Goal: Navigation & Orientation: Find specific page/section

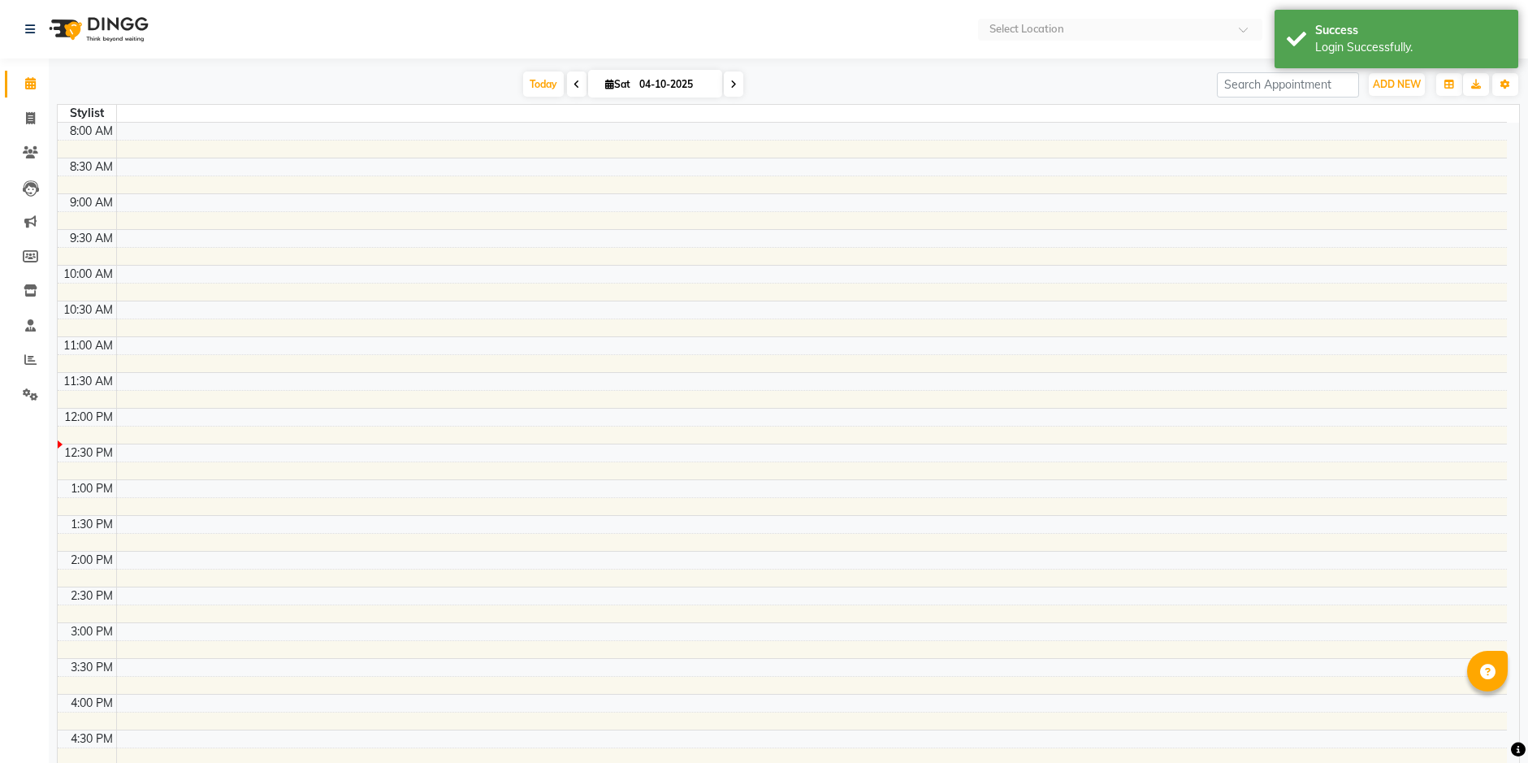
select select "en"
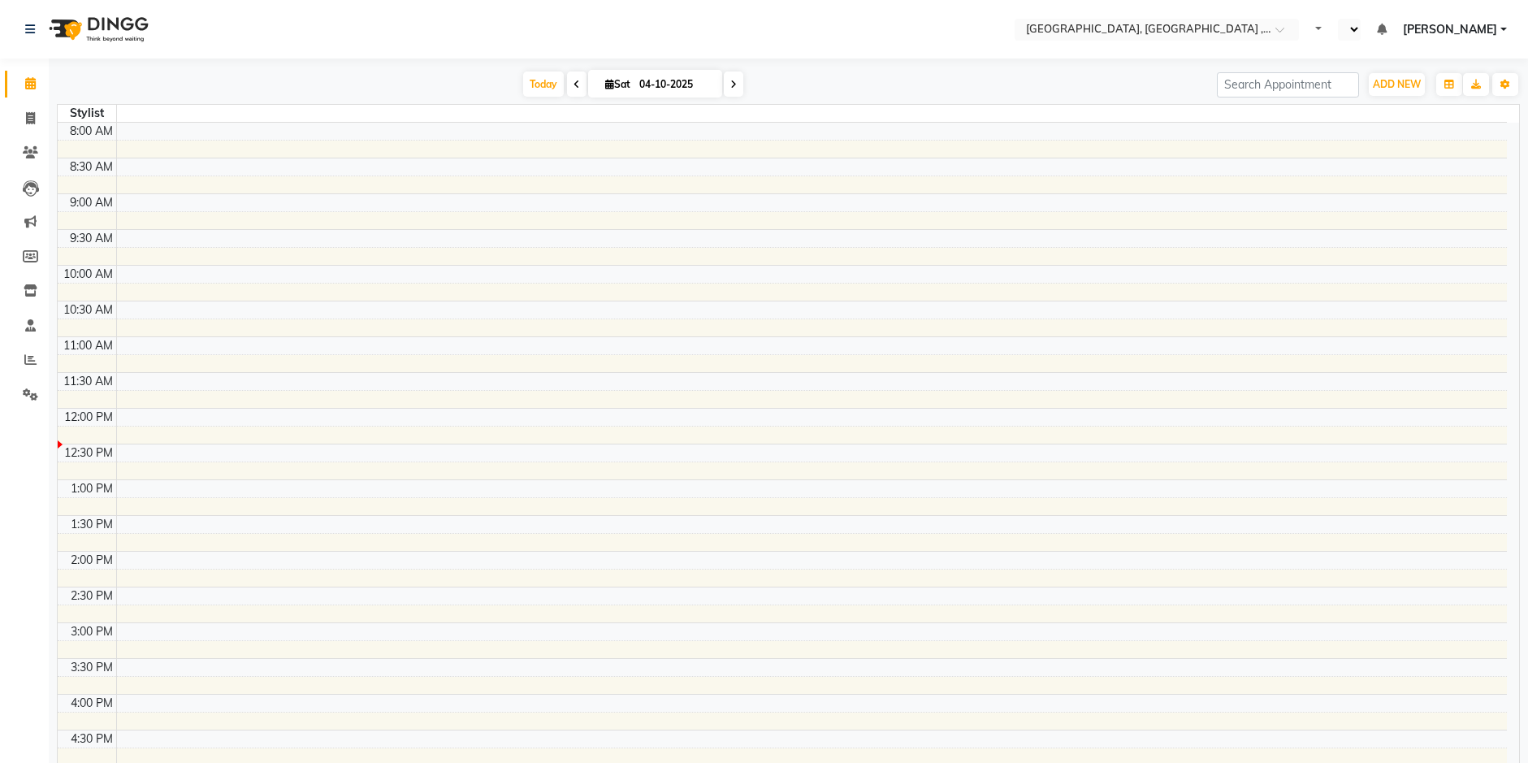
select select "en"
click at [33, 89] on span at bounding box center [30, 84] width 28 height 19
